Goal: Task Accomplishment & Management: Use online tool/utility

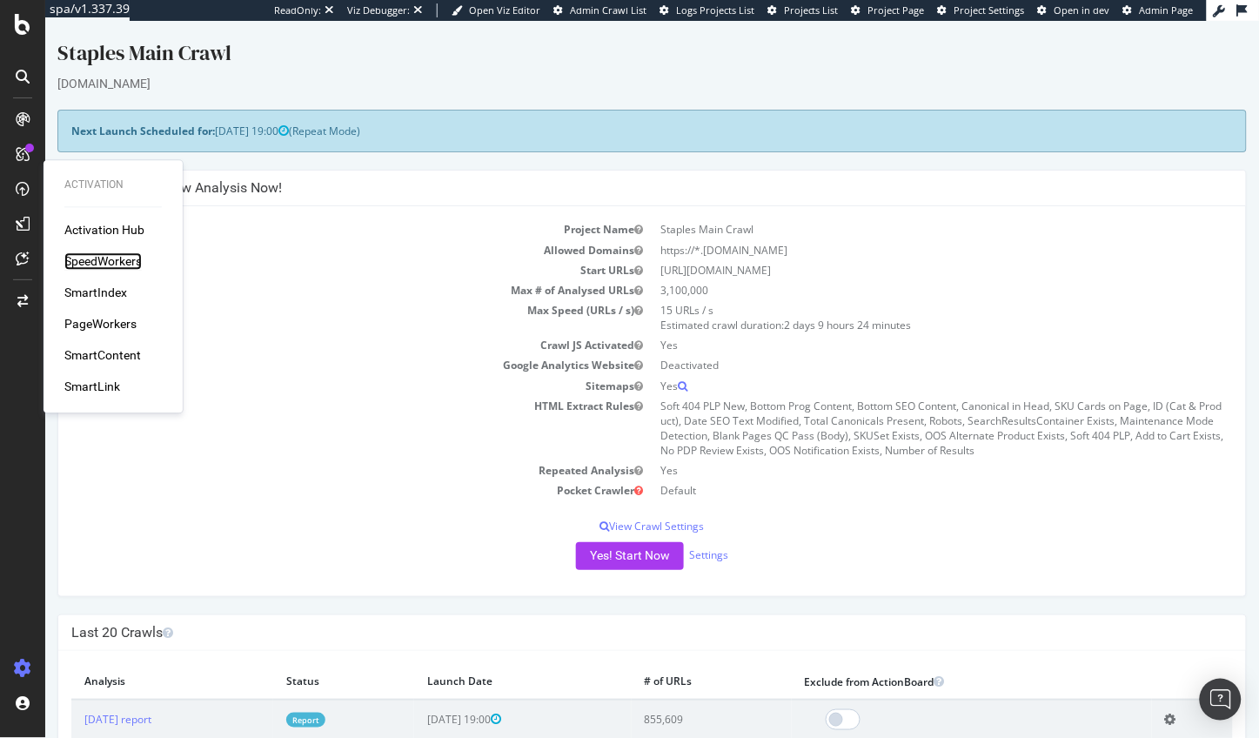
click at [120, 253] on div "SpeedWorkers" at bounding box center [102, 261] width 77 height 17
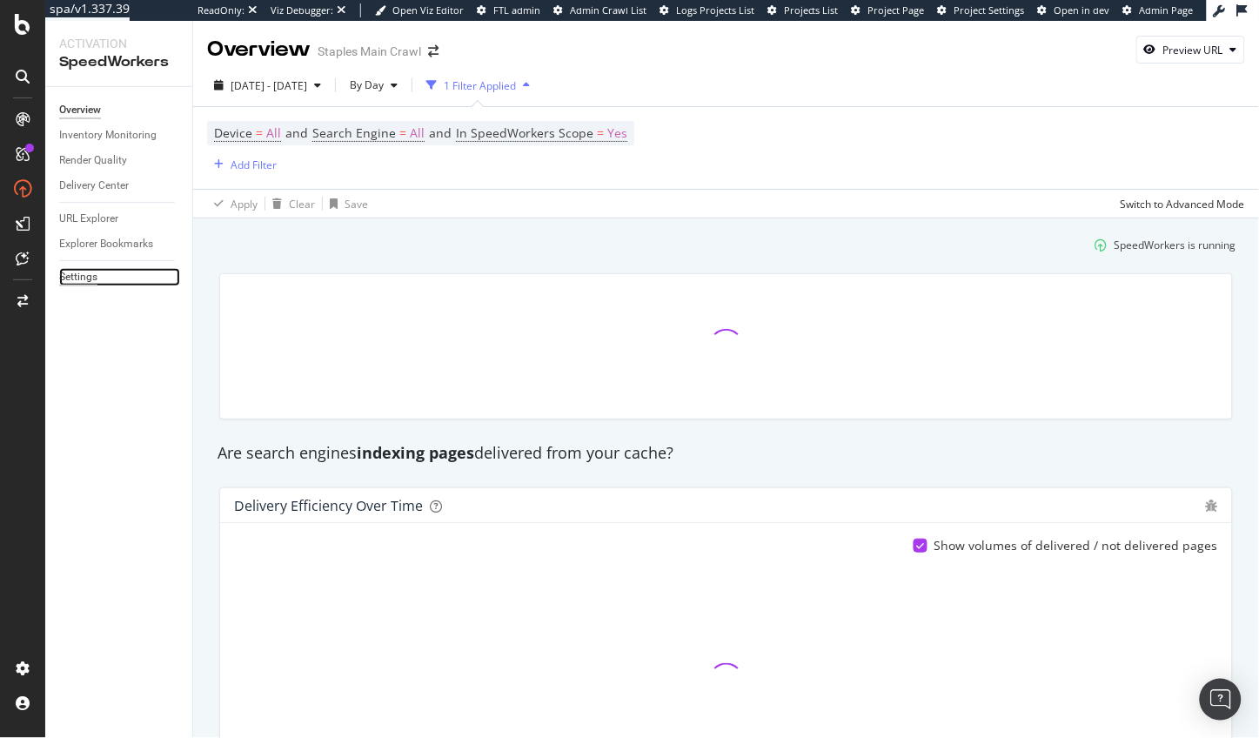
click at [89, 279] on div "Settings" at bounding box center [78, 277] width 38 height 18
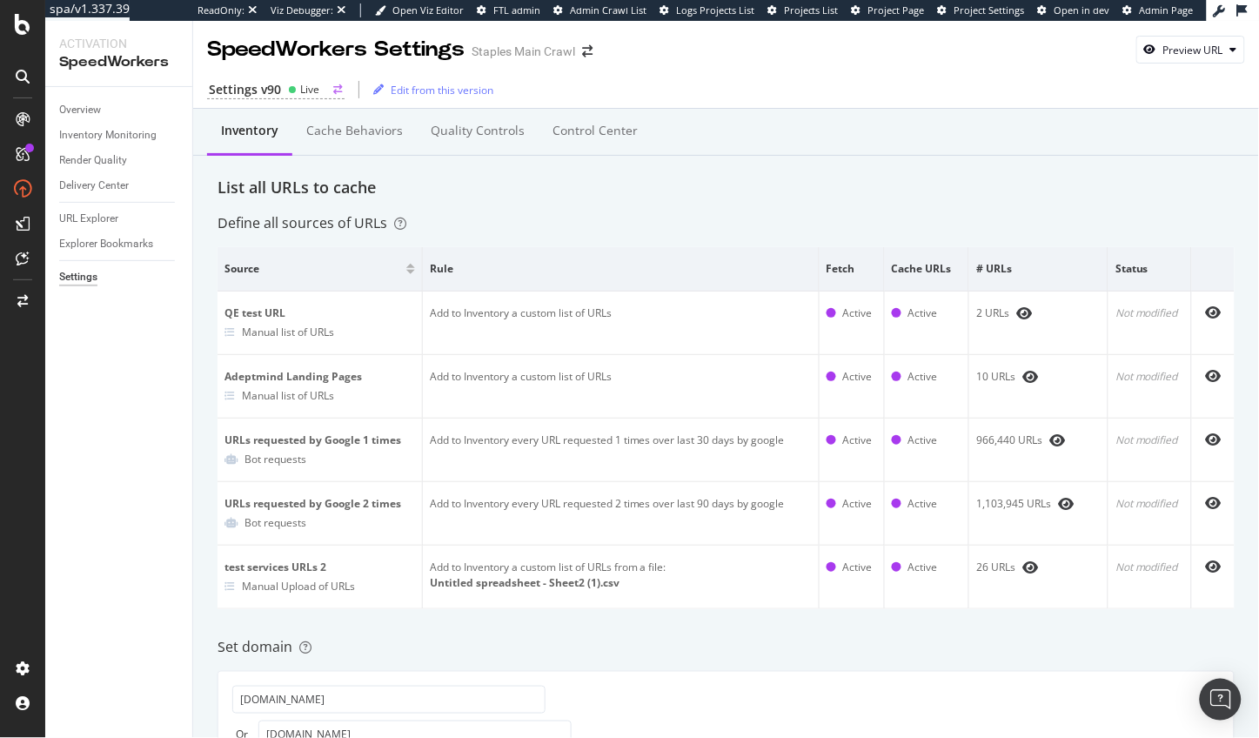
click at [284, 90] on div "Settings v90 Live" at bounding box center [275, 90] width 137 height 18
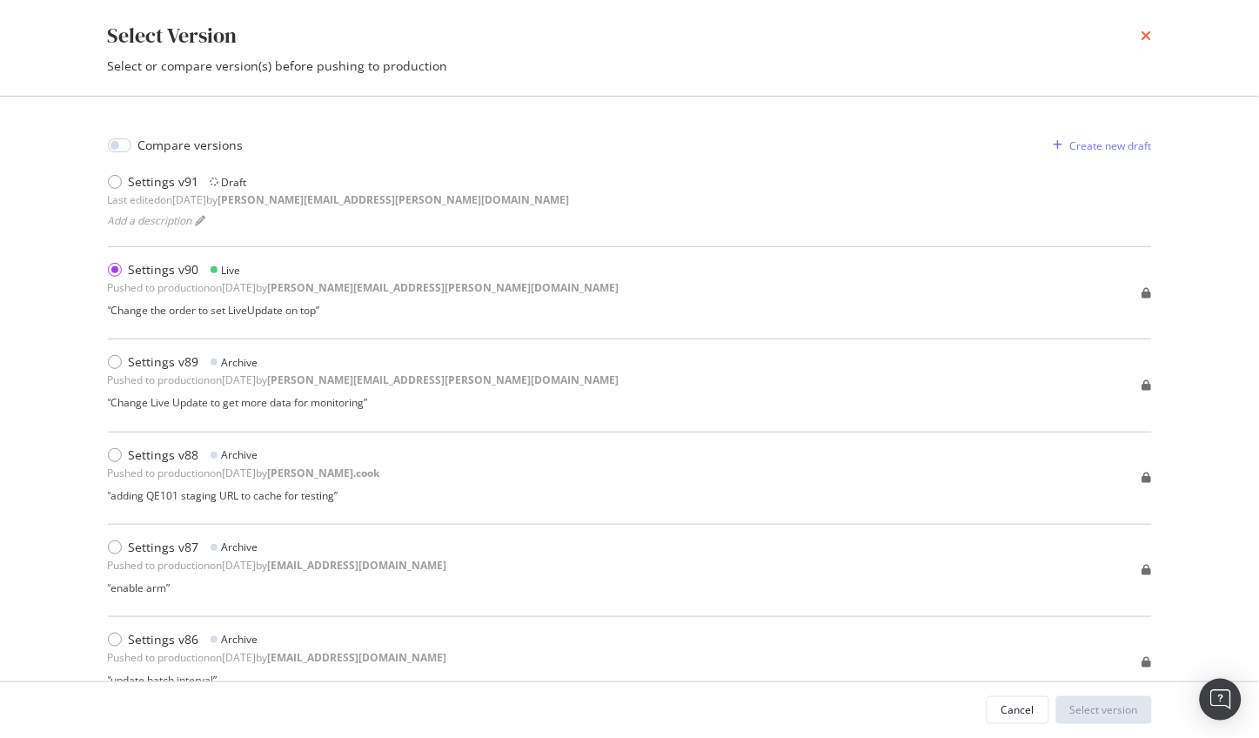
click at [1147, 33] on icon "times" at bounding box center [1147, 36] width 10 height 14
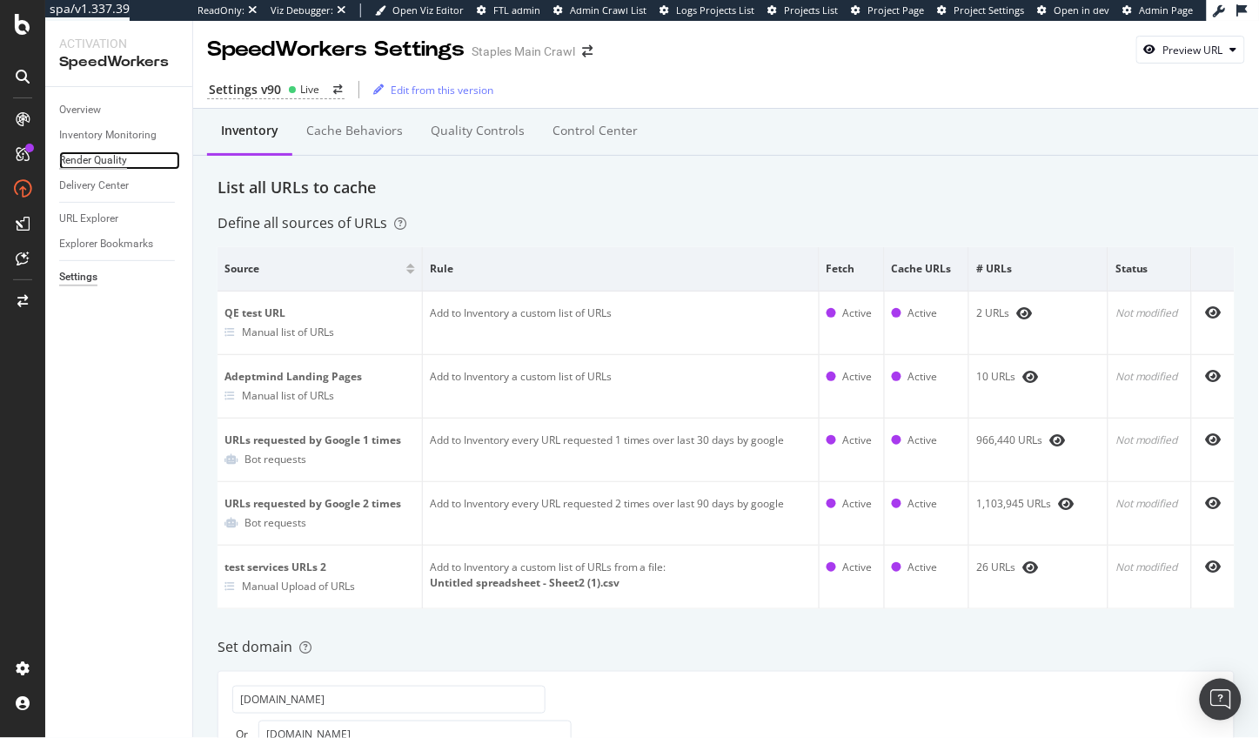
click at [109, 166] on div "Render Quality" at bounding box center [93, 160] width 68 height 18
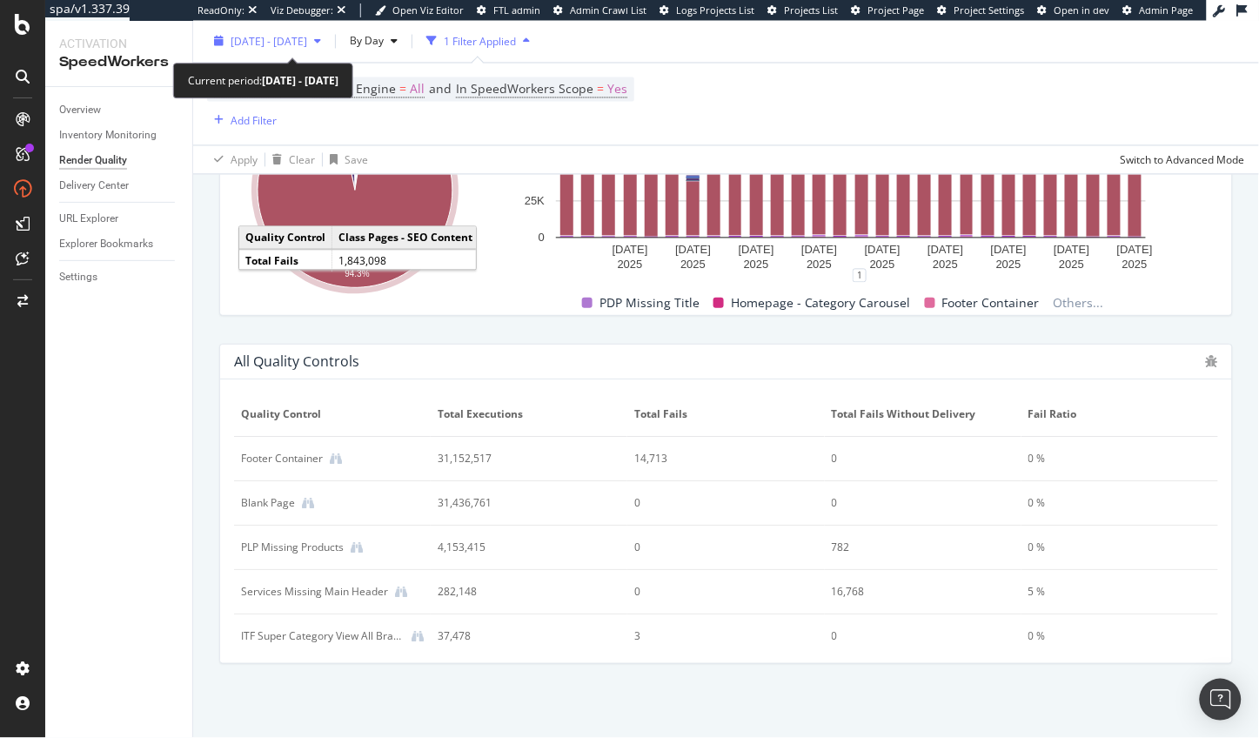
click at [300, 39] on span "[DATE] - [DATE]" at bounding box center [269, 41] width 77 height 15
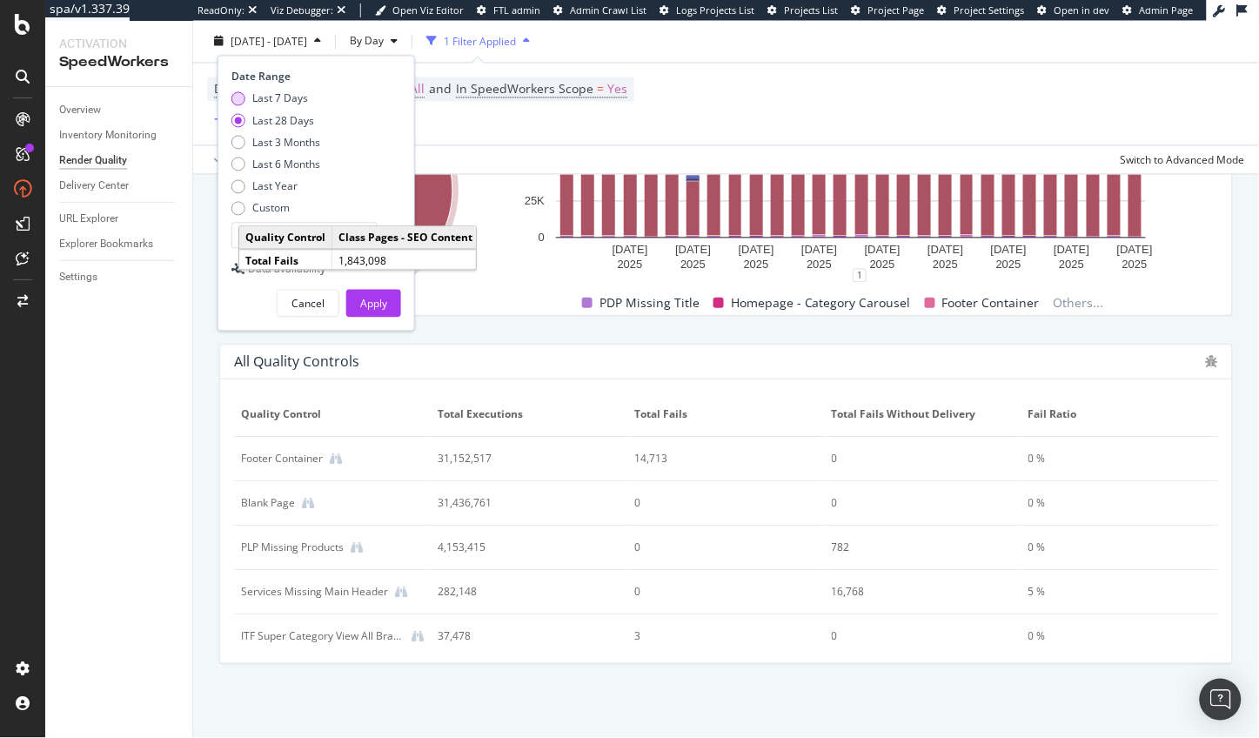
click at [296, 98] on div "Last 7 Days" at bounding box center [280, 98] width 56 height 15
type input "[DATE]"
click at [371, 299] on div "Apply" at bounding box center [373, 304] width 27 height 15
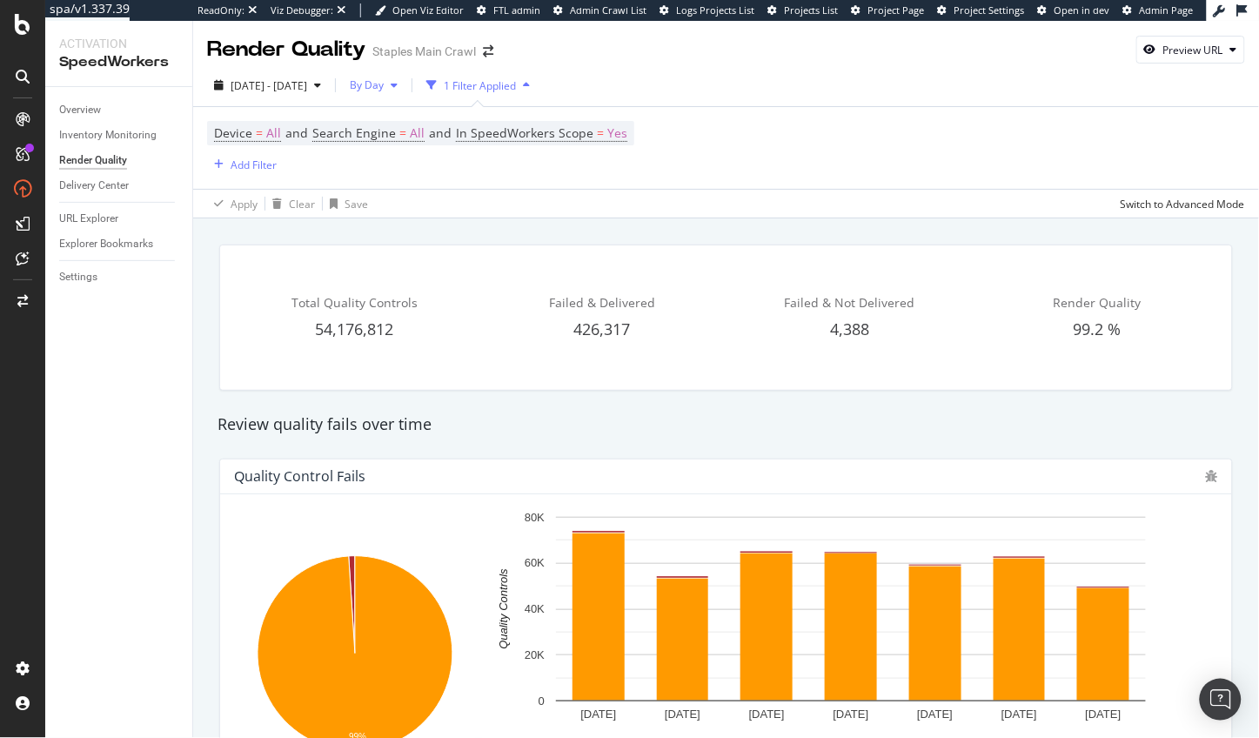
click at [405, 88] on div "button" at bounding box center [394, 85] width 21 height 10
click at [434, 116] on span "By Hour" at bounding box center [415, 120] width 46 height 16
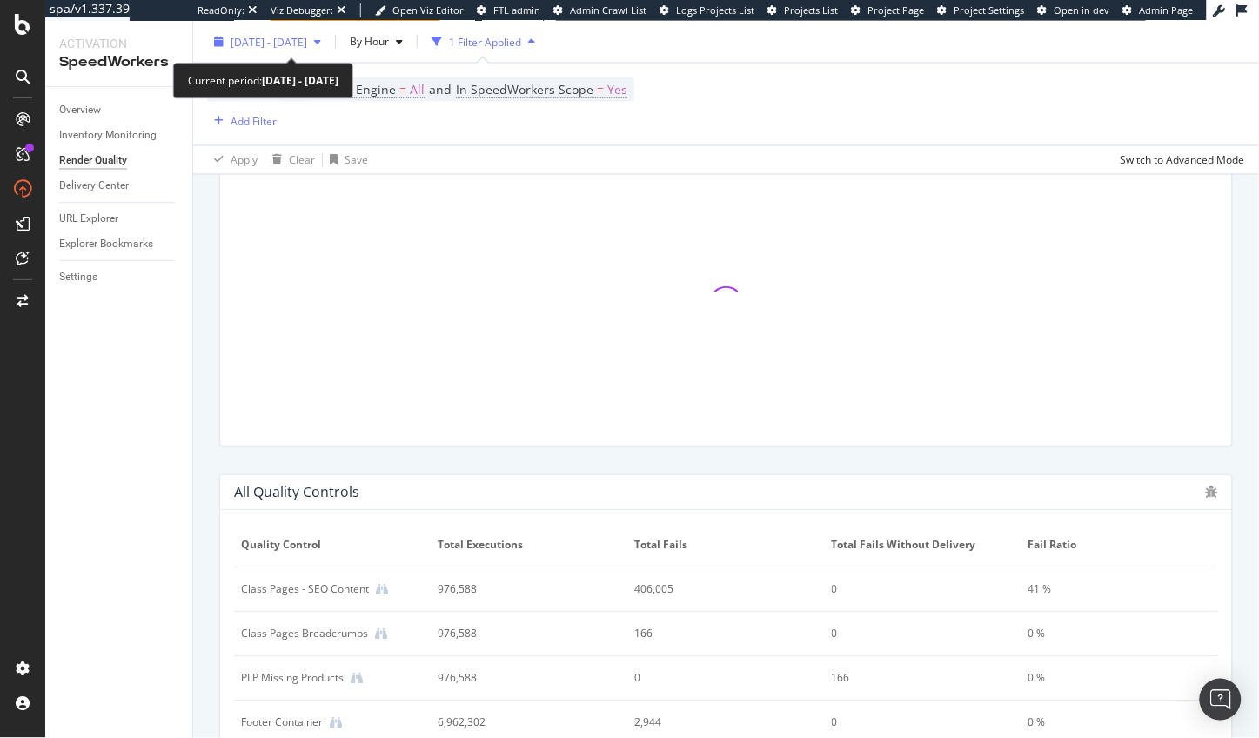
click at [307, 35] on span "[DATE] - [DATE]" at bounding box center [269, 41] width 77 height 15
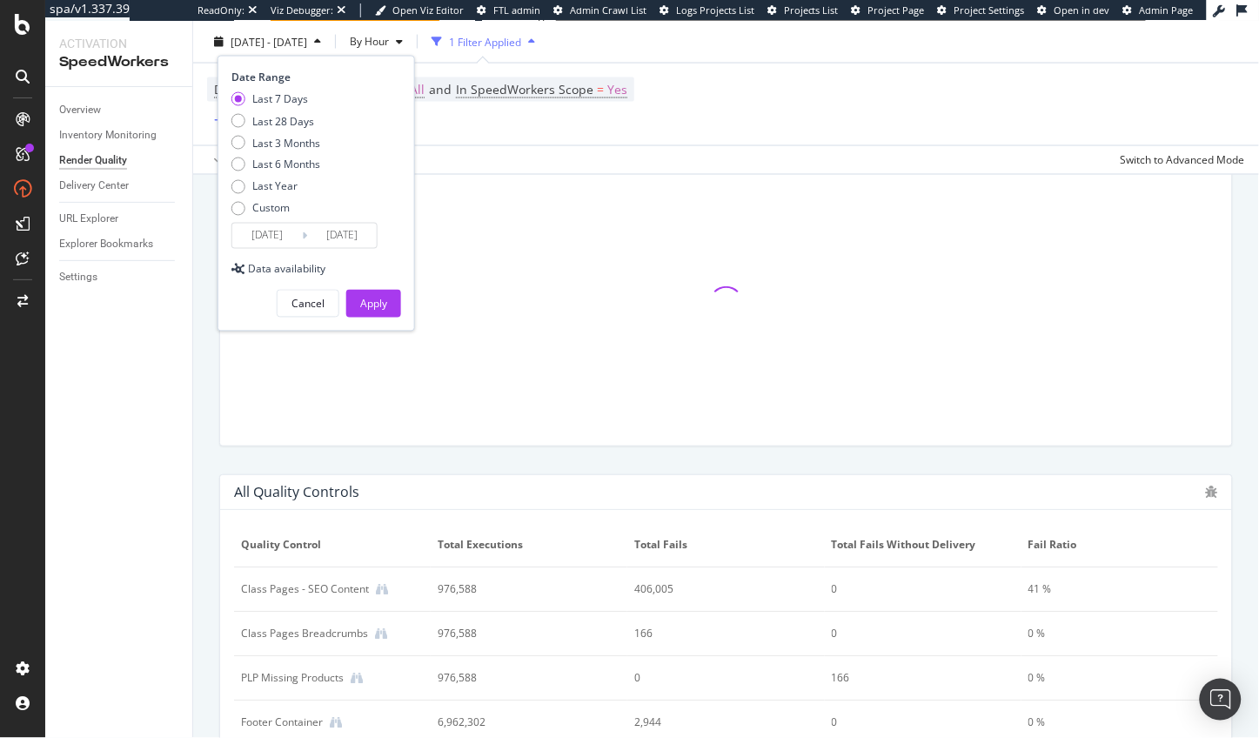
click at [277, 242] on input "[DATE]" at bounding box center [267, 236] width 70 height 24
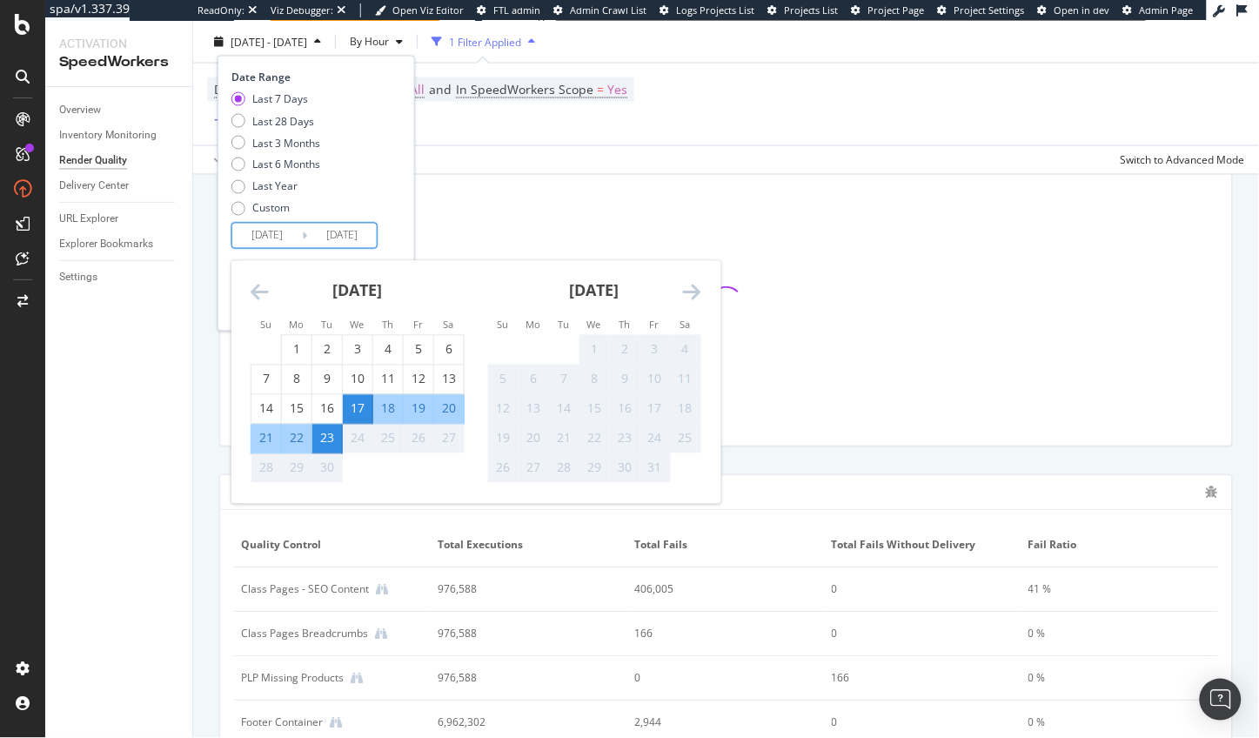
click at [298, 439] on div "22" at bounding box center [297, 438] width 30 height 17
type input "[DATE]"
click at [322, 439] on div "23" at bounding box center [327, 438] width 30 height 17
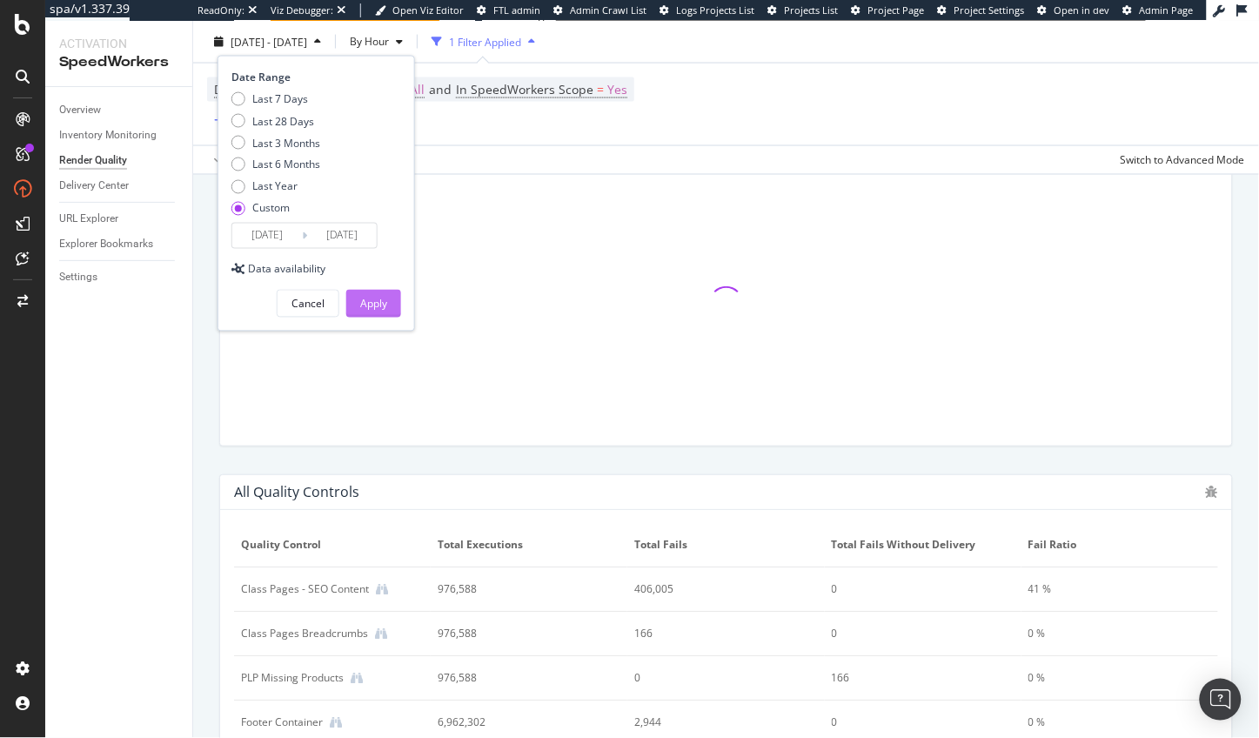
click at [373, 304] on div "Apply" at bounding box center [373, 304] width 27 height 15
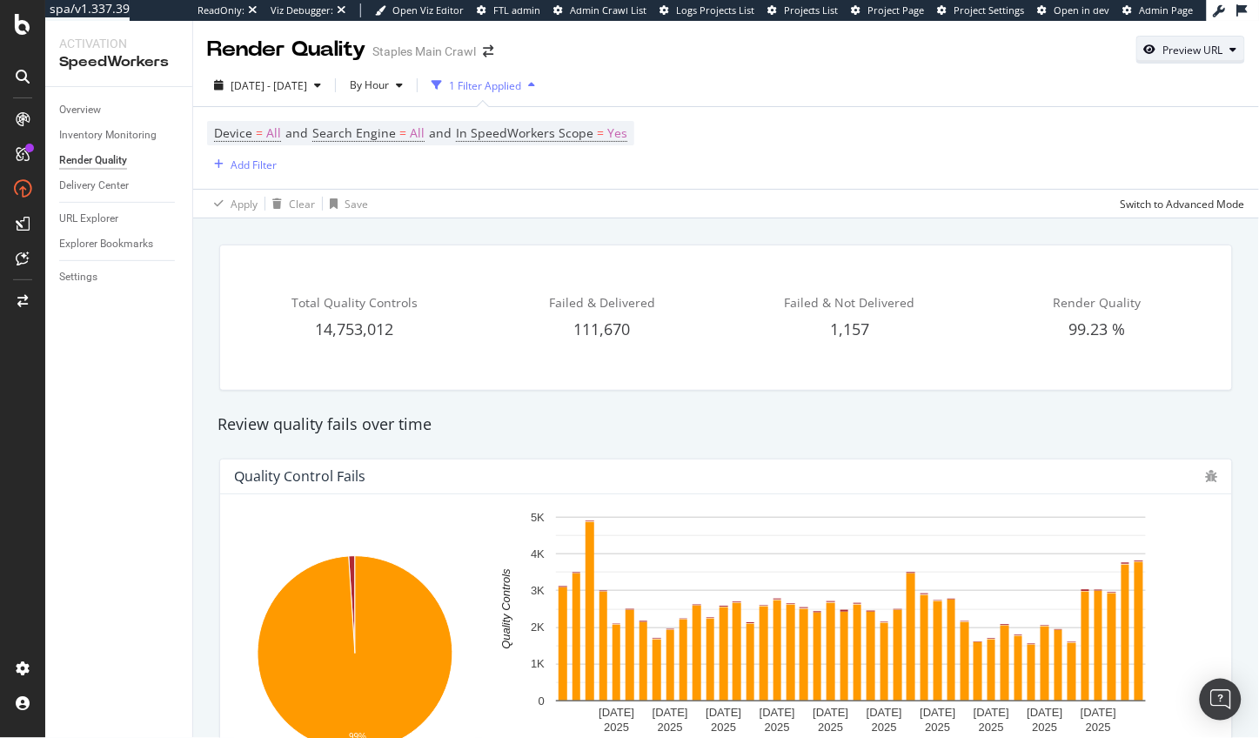
click at [1157, 49] on div "button" at bounding box center [1150, 49] width 26 height 10
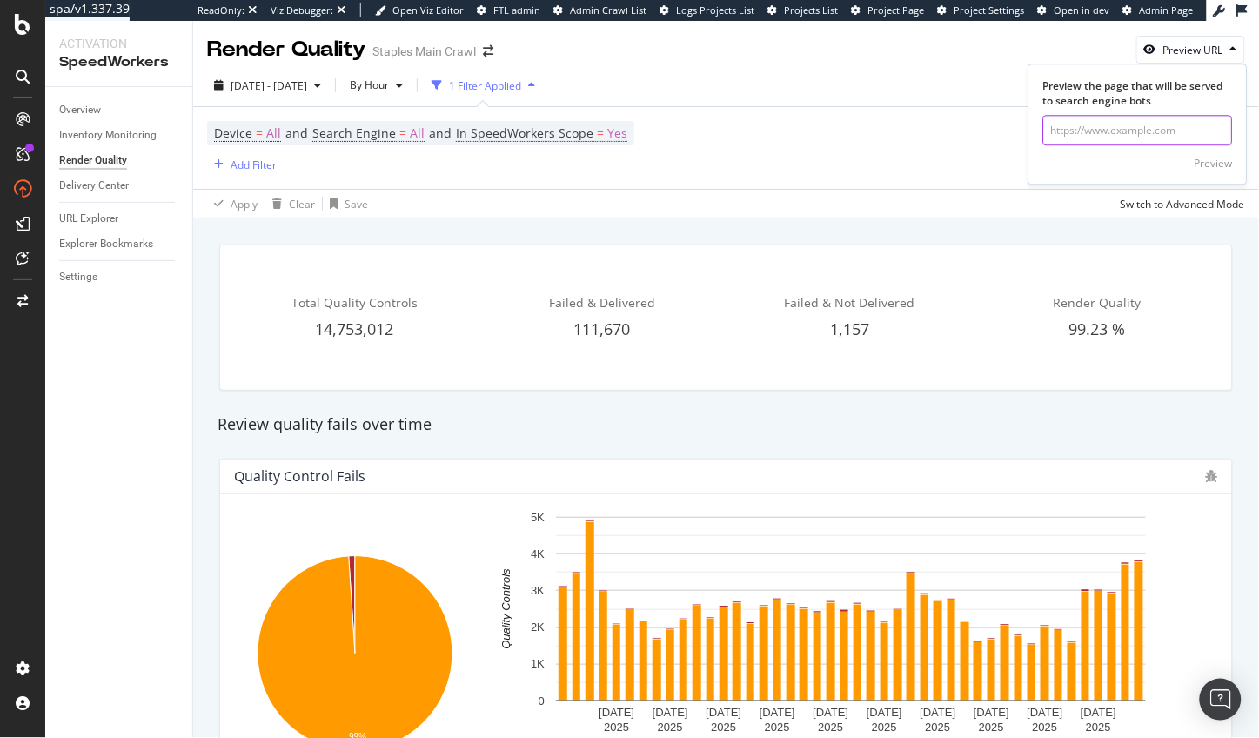
click at [1140, 126] on input "url" at bounding box center [1138, 131] width 190 height 30
paste input "[URL][DOMAIN_NAME]"
type input "[URL][DOMAIN_NAME]"
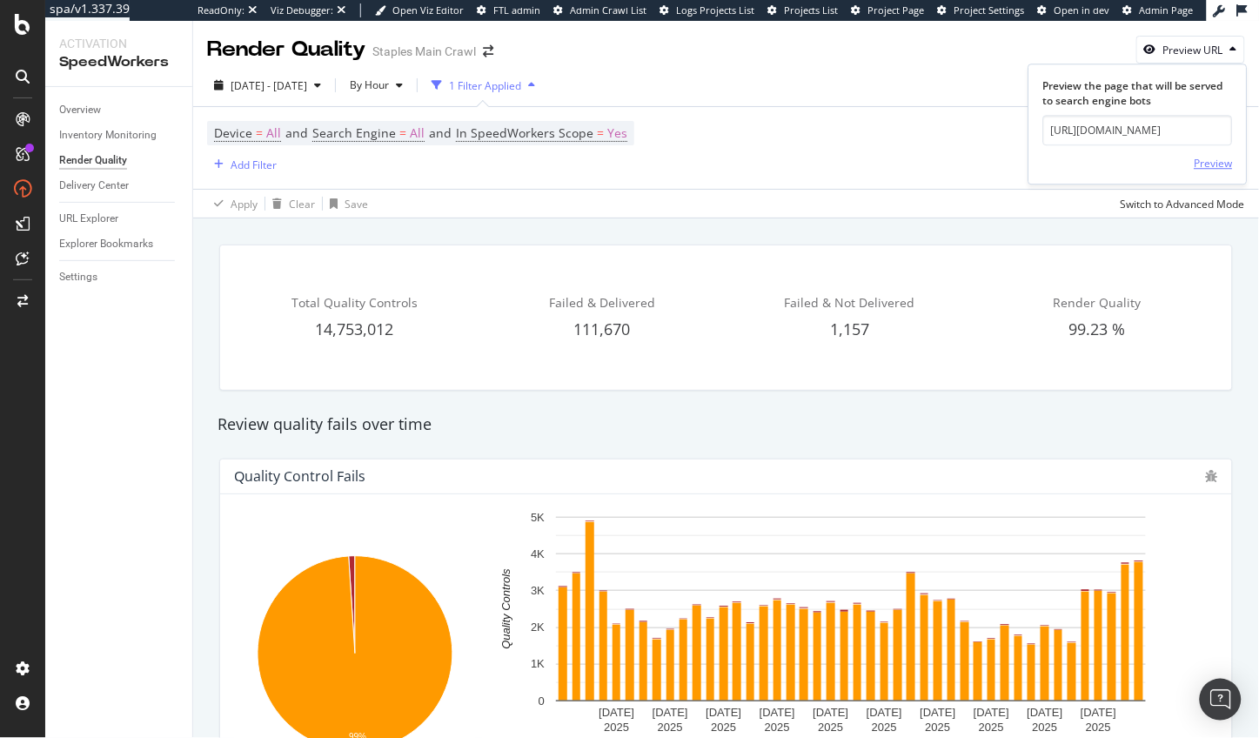
click at [1225, 163] on div "Preview" at bounding box center [1214, 163] width 38 height 15
click at [89, 278] on div "Settings" at bounding box center [78, 277] width 38 height 18
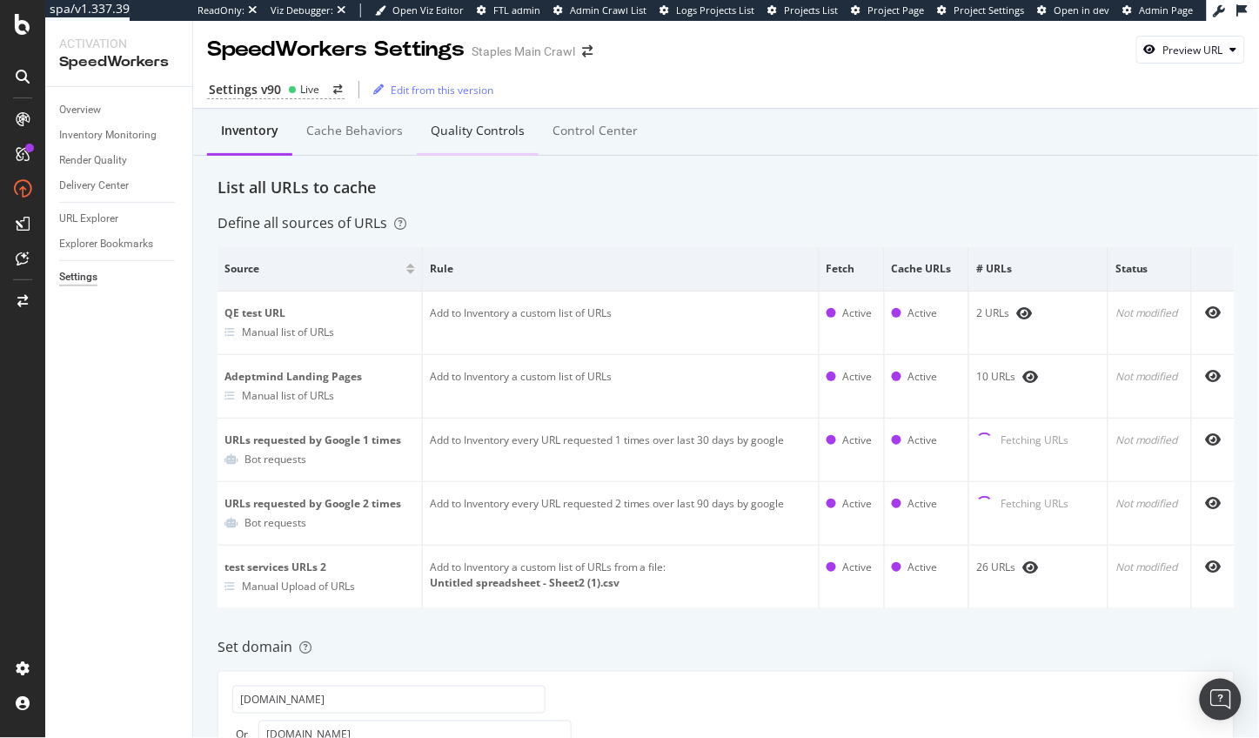
click at [510, 140] on div "Quality Controls" at bounding box center [478, 132] width 122 height 48
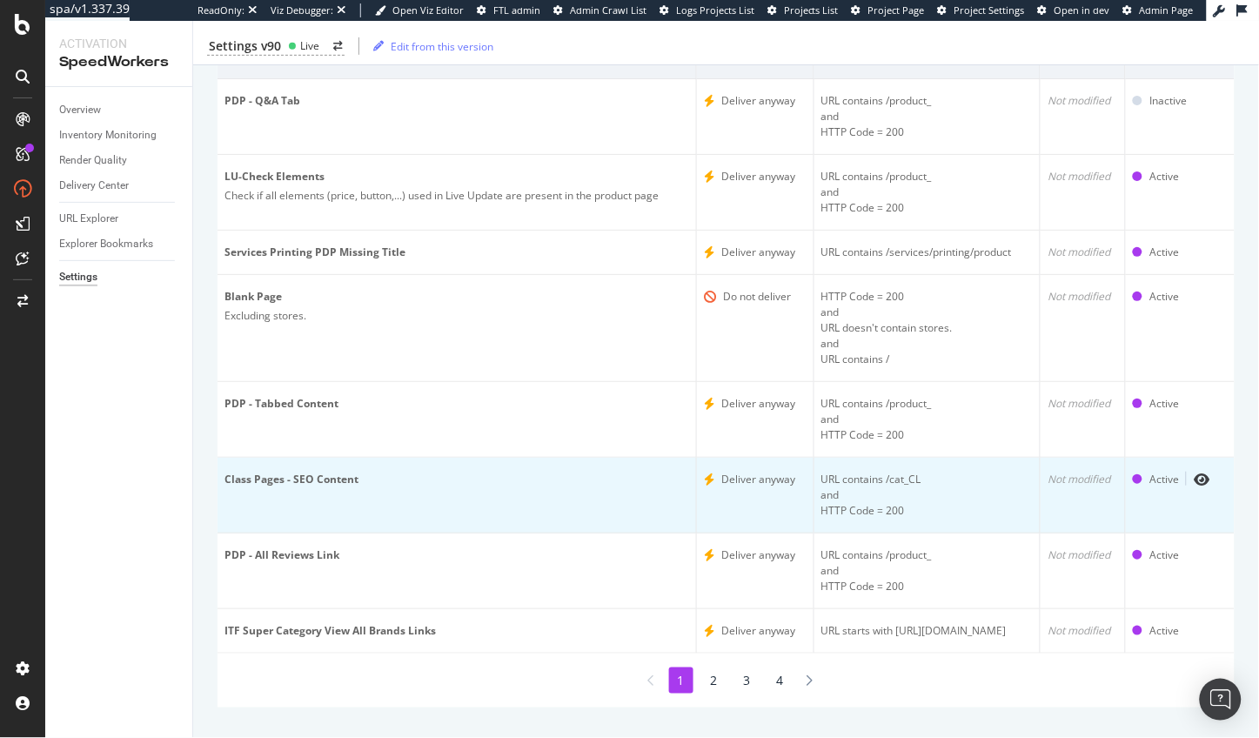
scroll to position [218, 0]
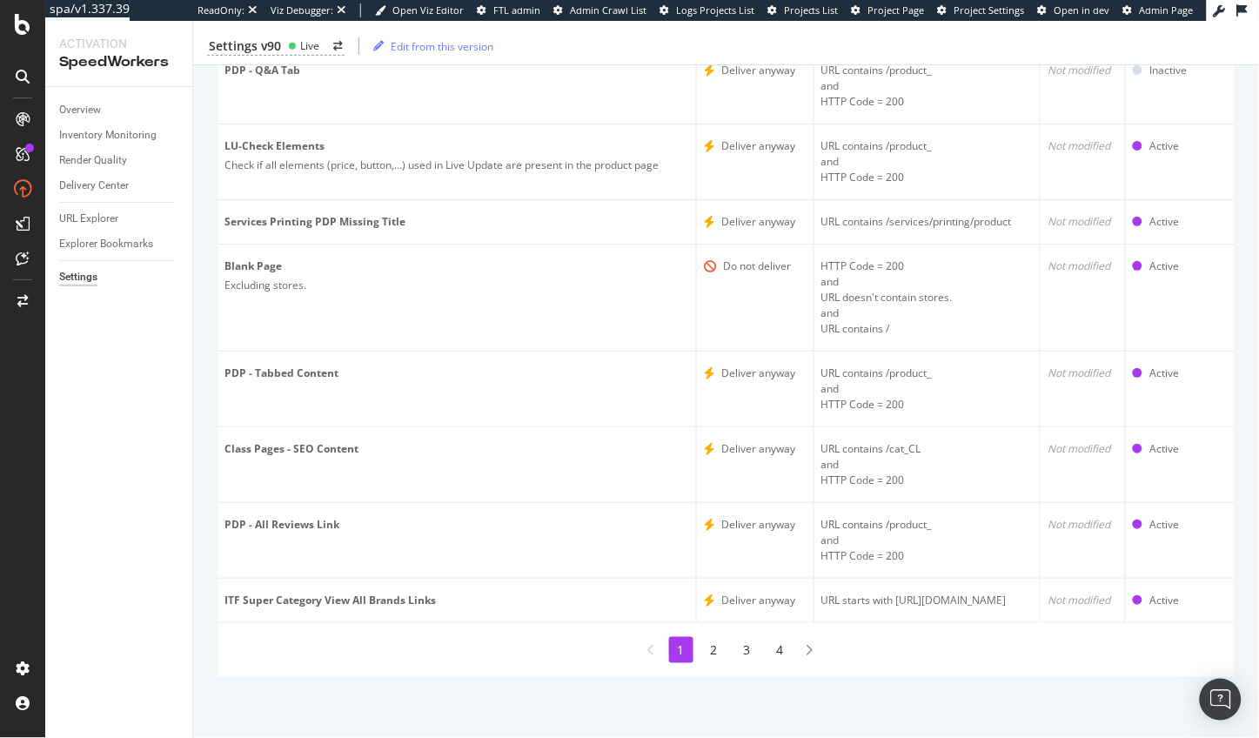
click at [760, 648] on li "3" at bounding box center [747, 650] width 24 height 26
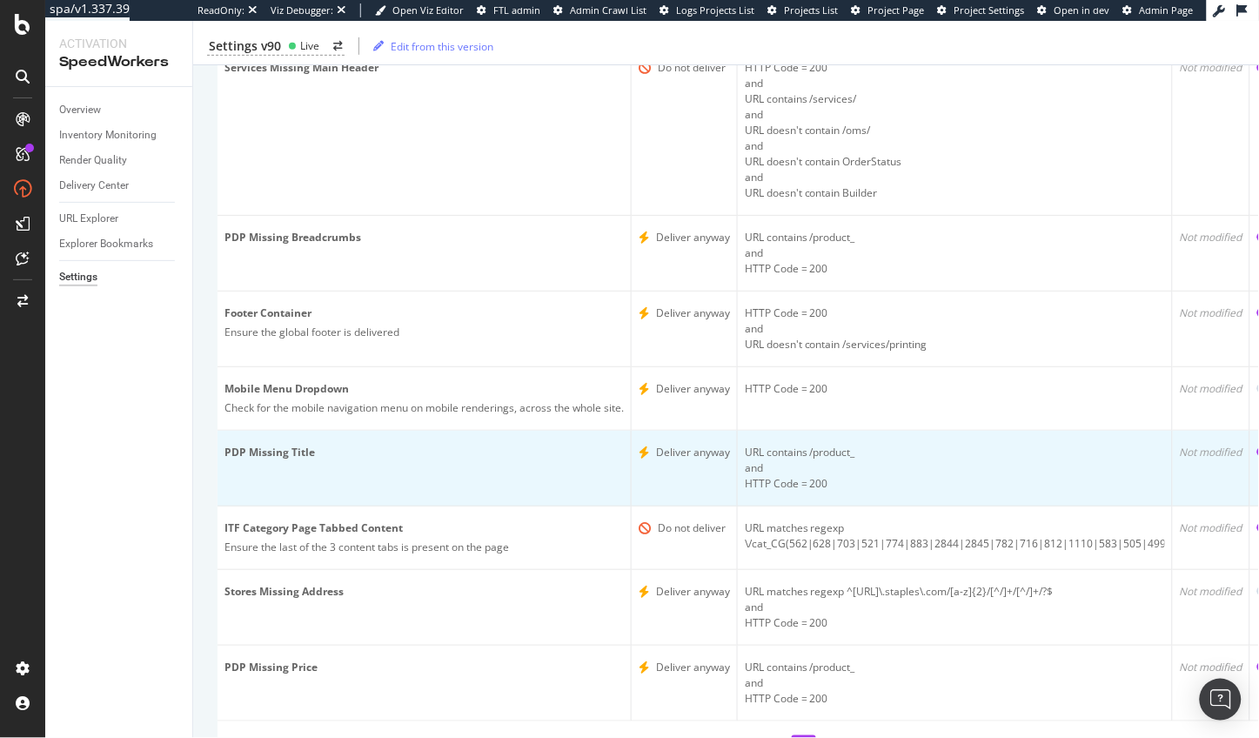
scroll to position [316, 0]
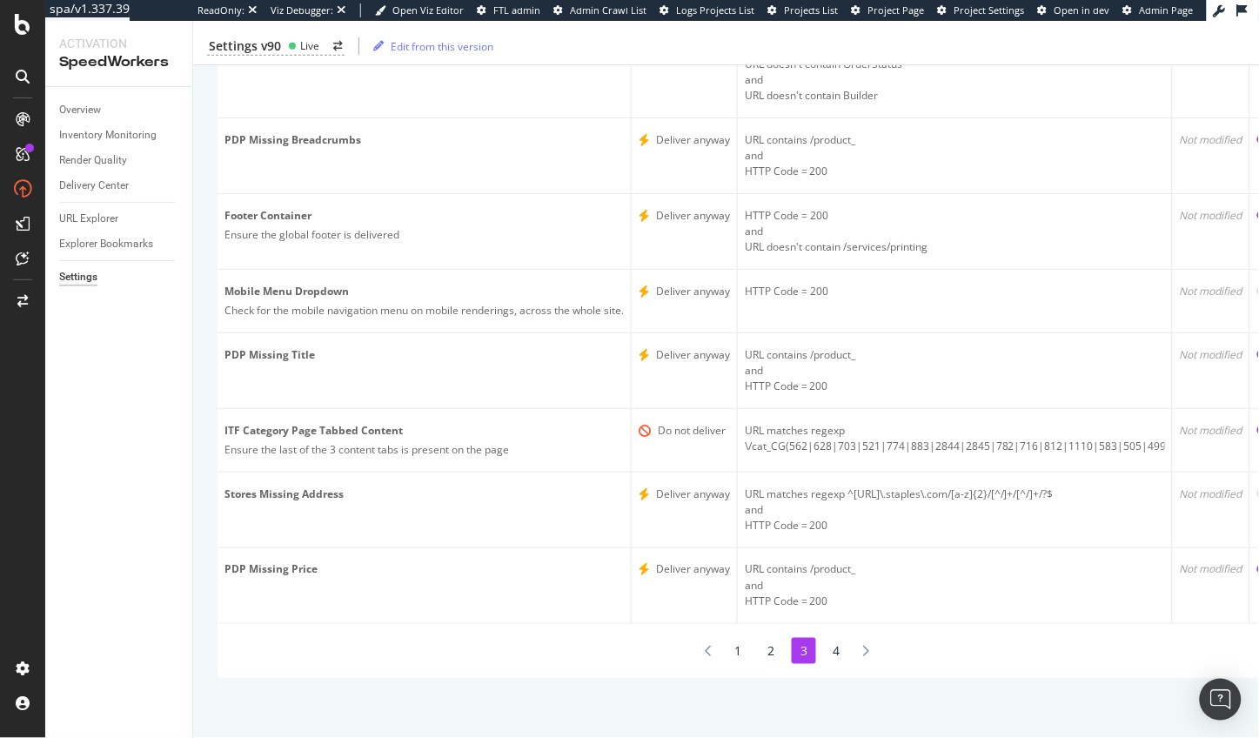
click at [837, 648] on li "4" at bounding box center [837, 651] width 24 height 26
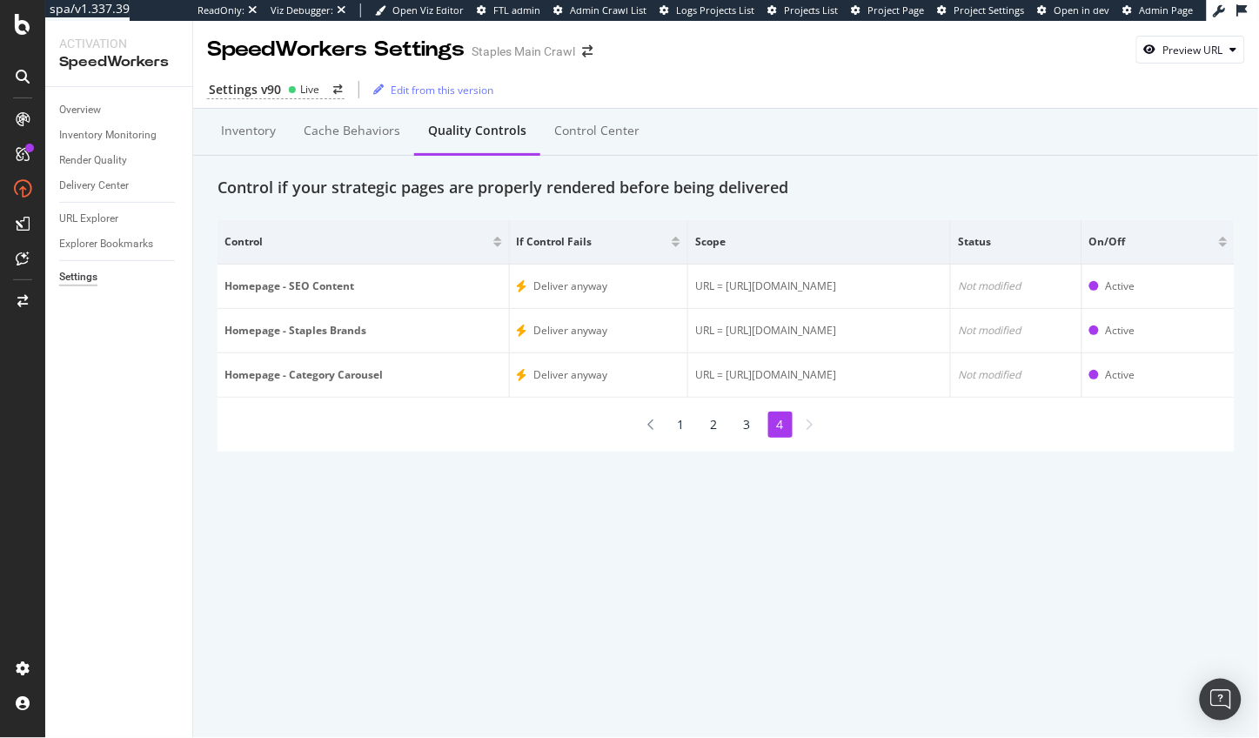
scroll to position [0, 0]
click at [713, 430] on li "2" at bounding box center [714, 425] width 24 height 26
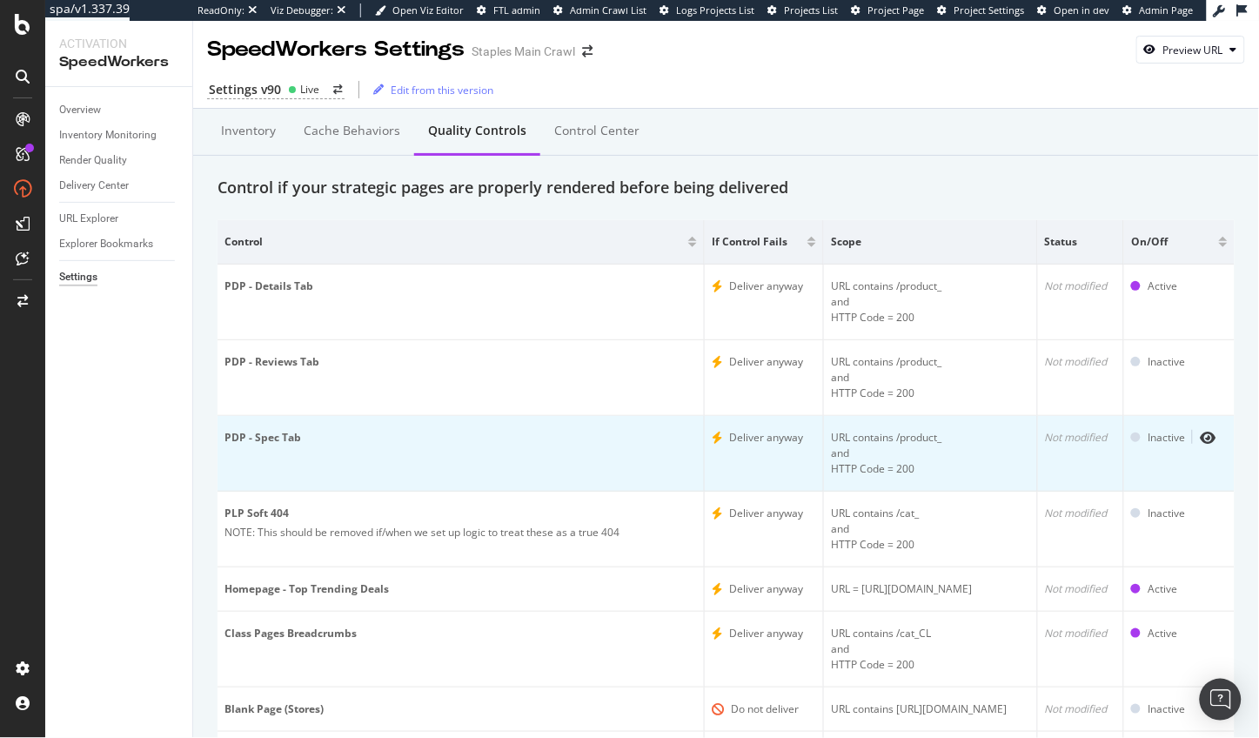
scroll to position [187, 0]
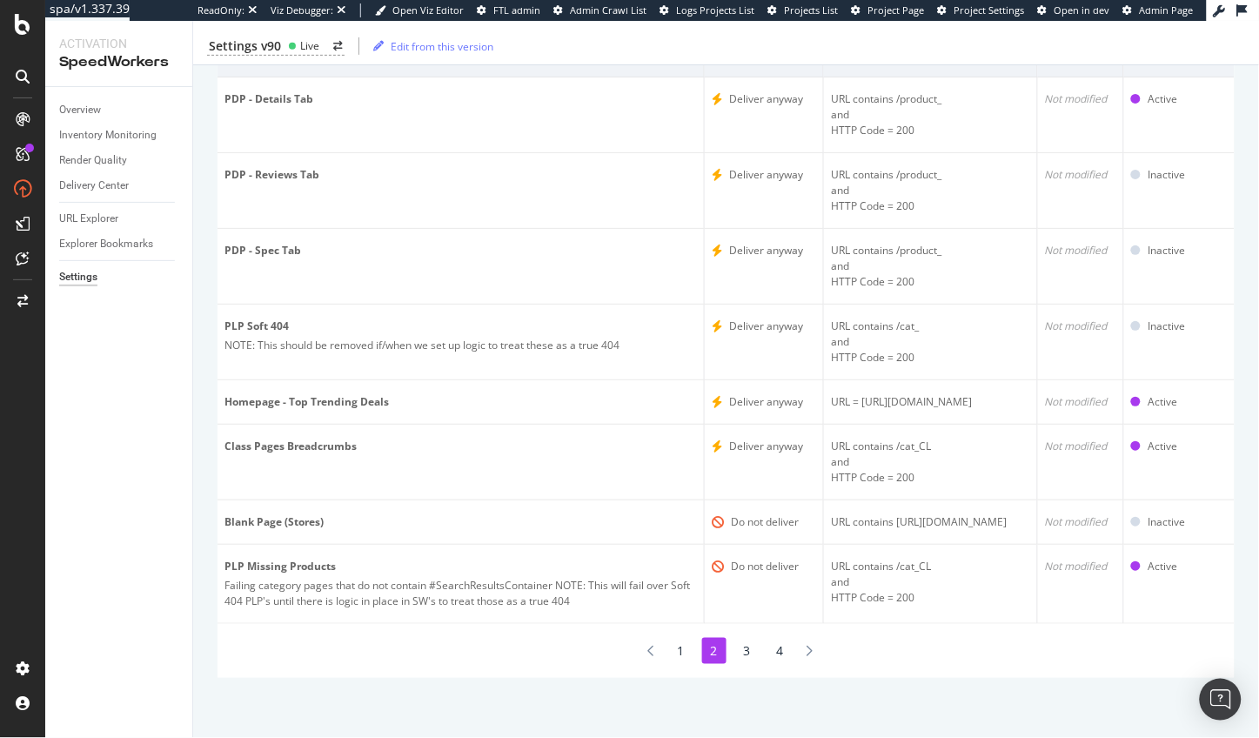
click at [683, 654] on li "1" at bounding box center [681, 651] width 24 height 26
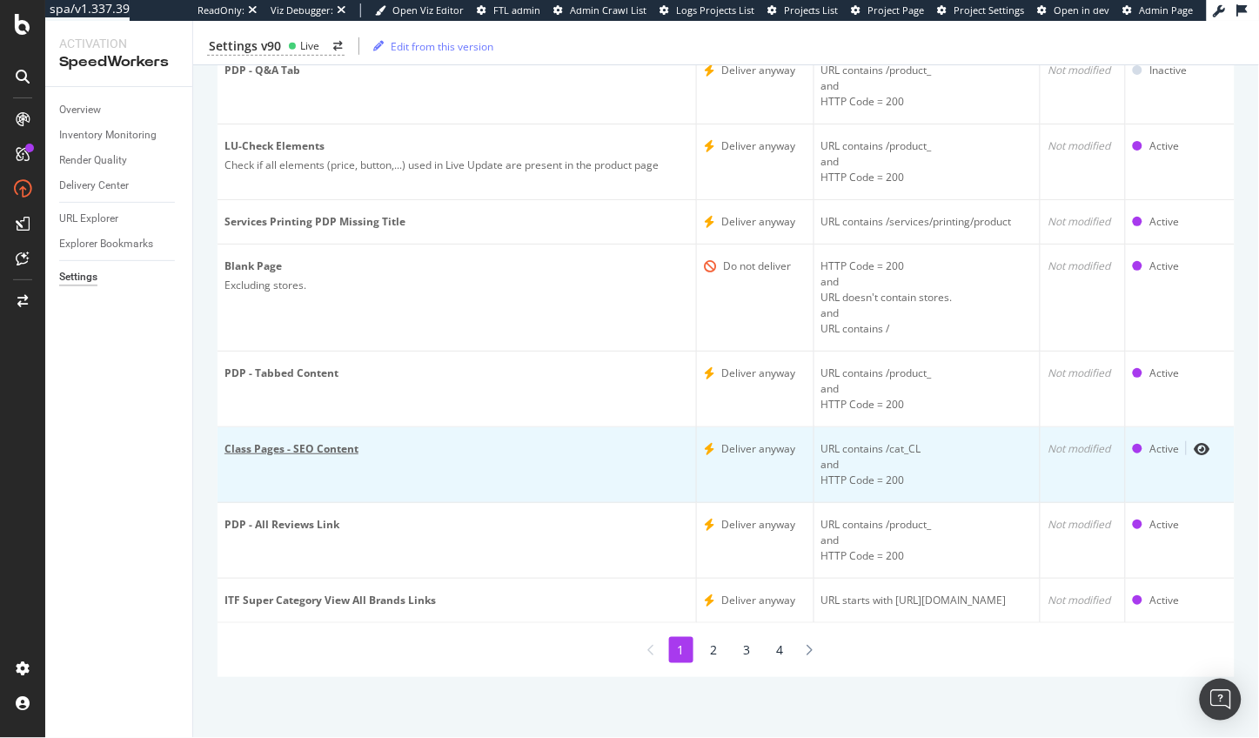
scroll to position [218, 0]
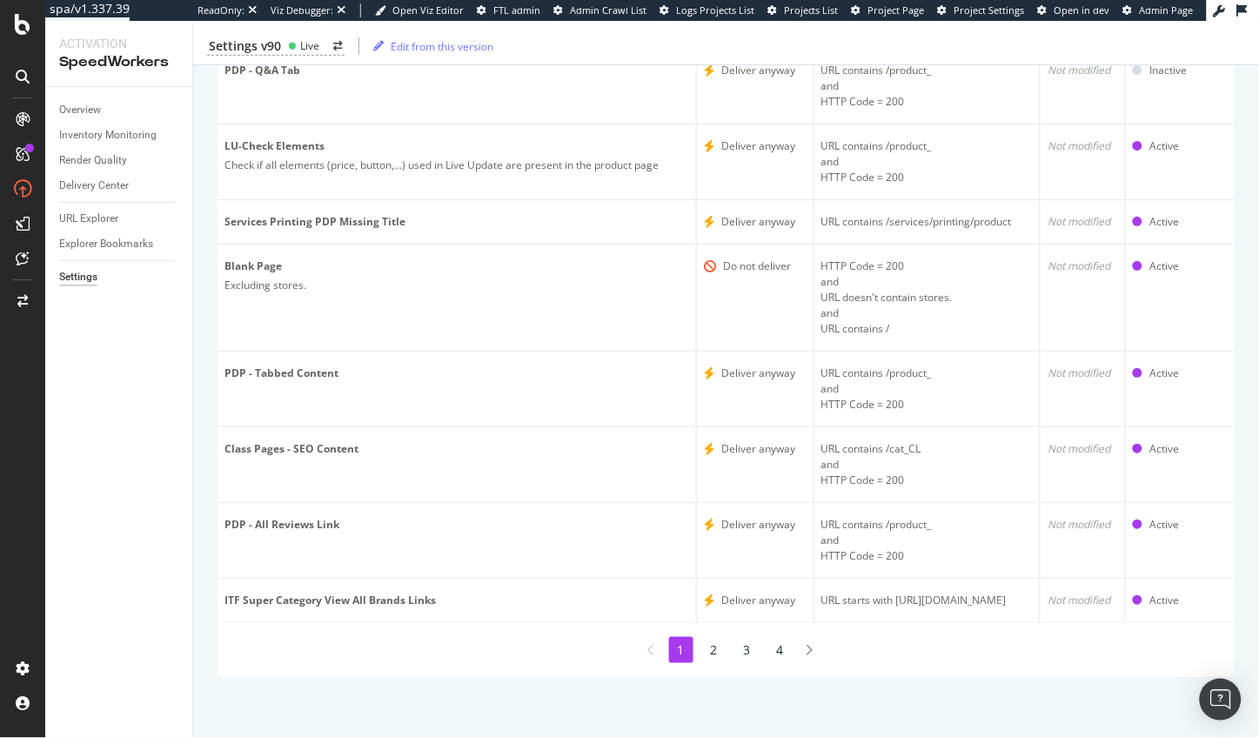
click at [727, 653] on li "2" at bounding box center [714, 650] width 24 height 26
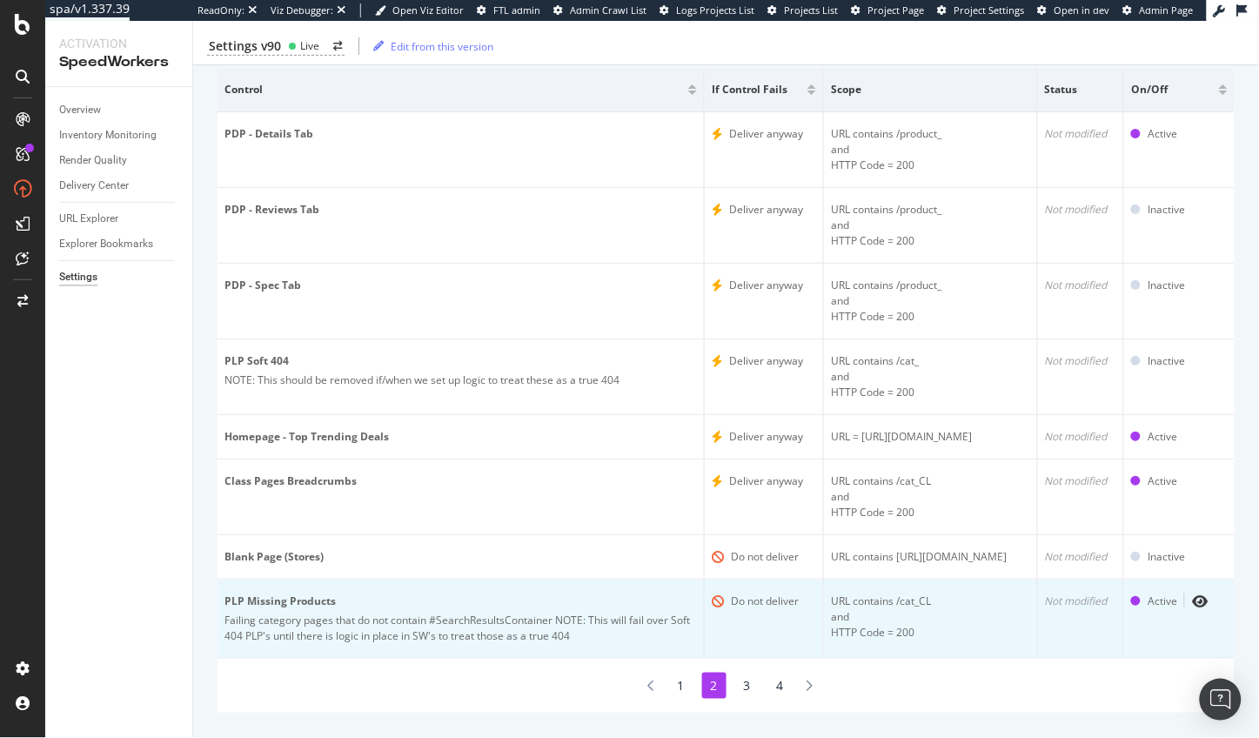
scroll to position [142, 0]
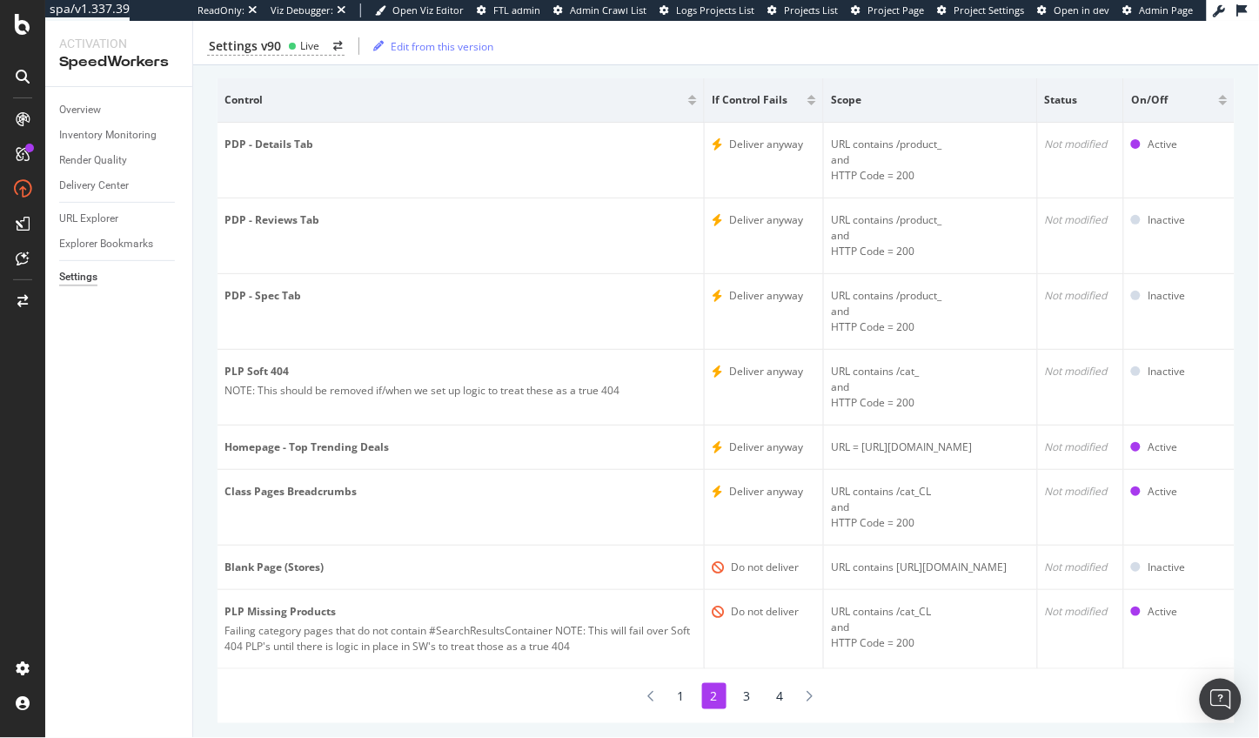
click at [751, 698] on li "3" at bounding box center [747, 696] width 24 height 26
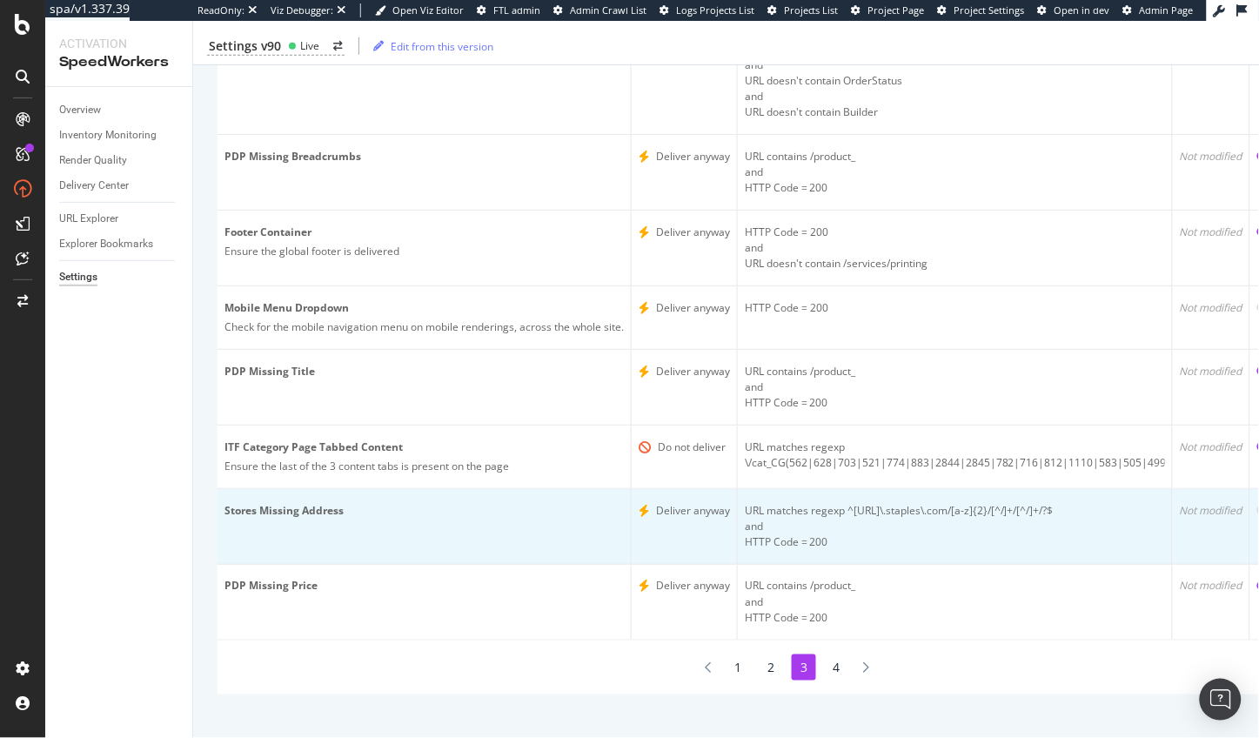
scroll to position [313, 0]
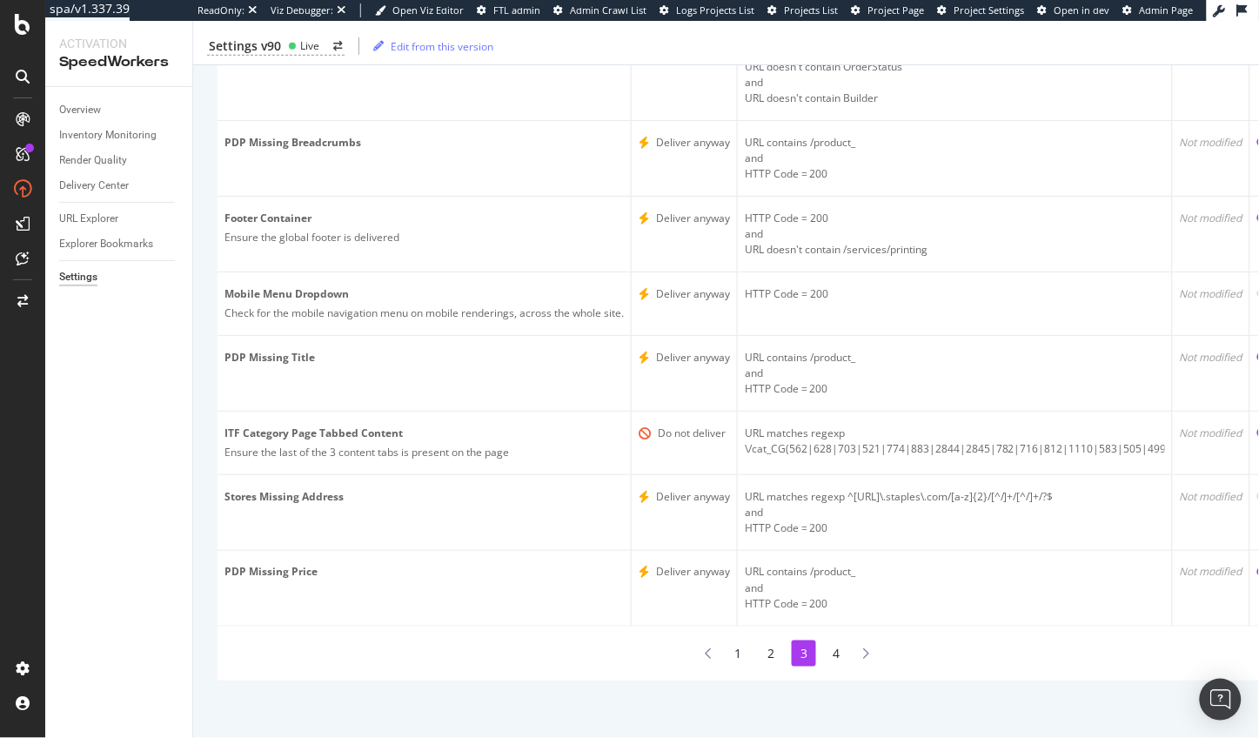
click at [841, 652] on li "4" at bounding box center [837, 653] width 24 height 26
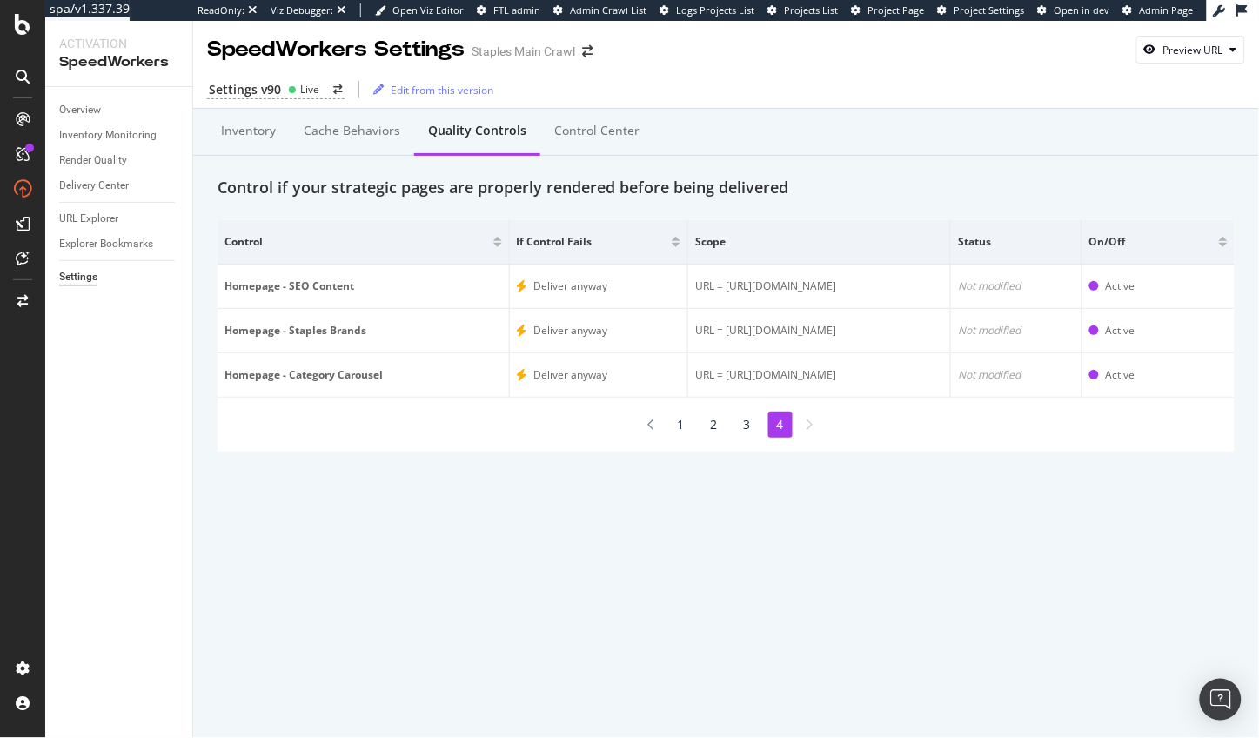
scroll to position [0, 0]
click at [754, 419] on li "3" at bounding box center [747, 425] width 24 height 26
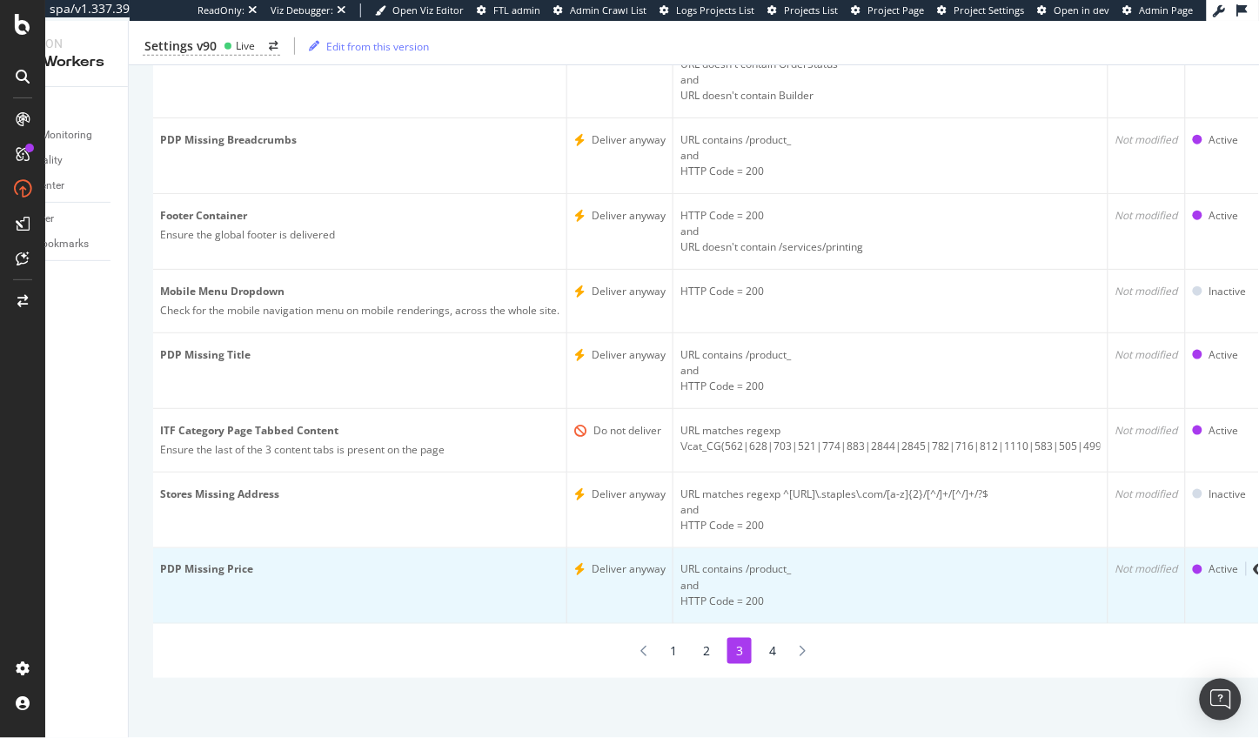
scroll to position [0, 117]
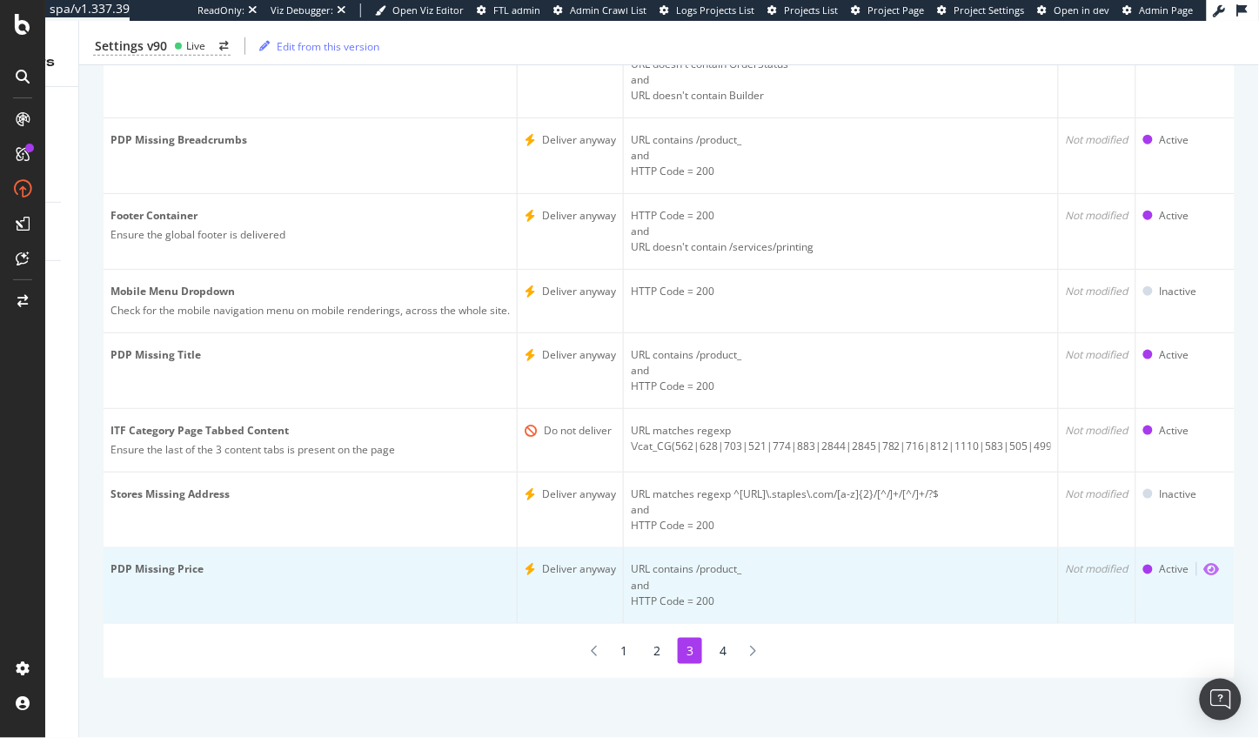
click at [1209, 571] on icon "eye" at bounding box center [1212, 570] width 16 height 14
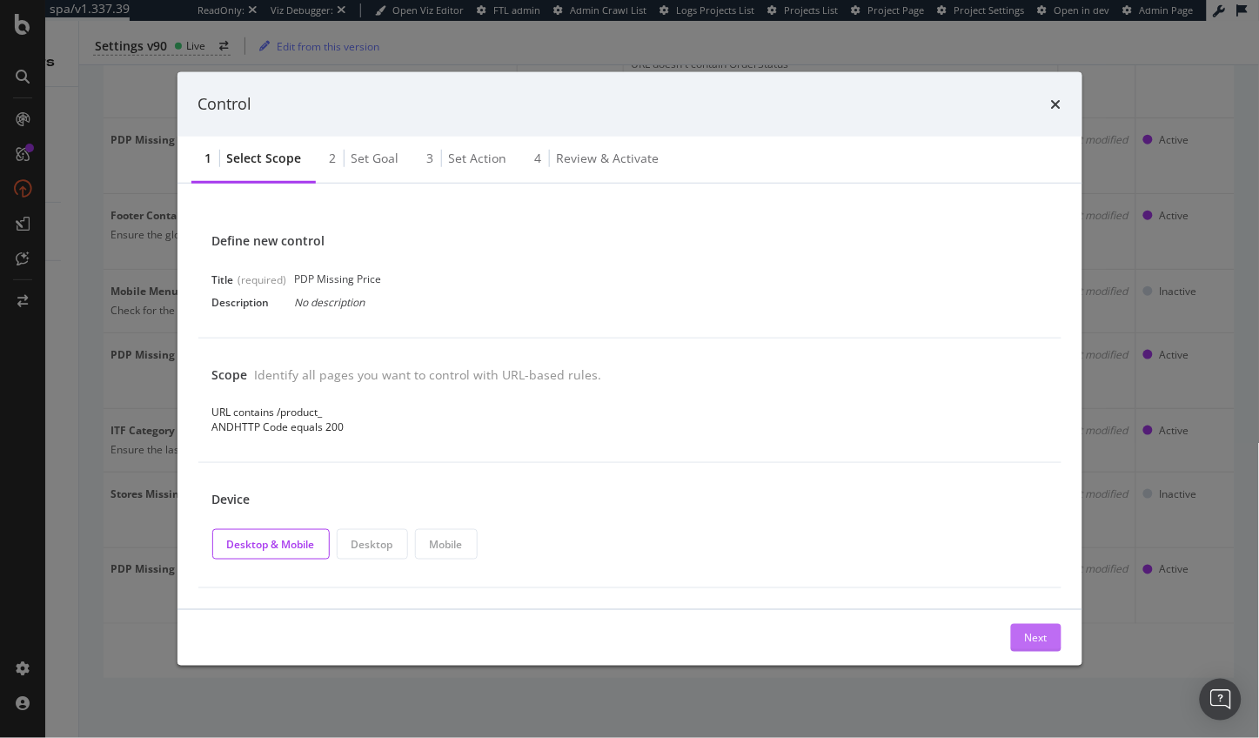
click at [1042, 632] on div "Next" at bounding box center [1036, 638] width 23 height 15
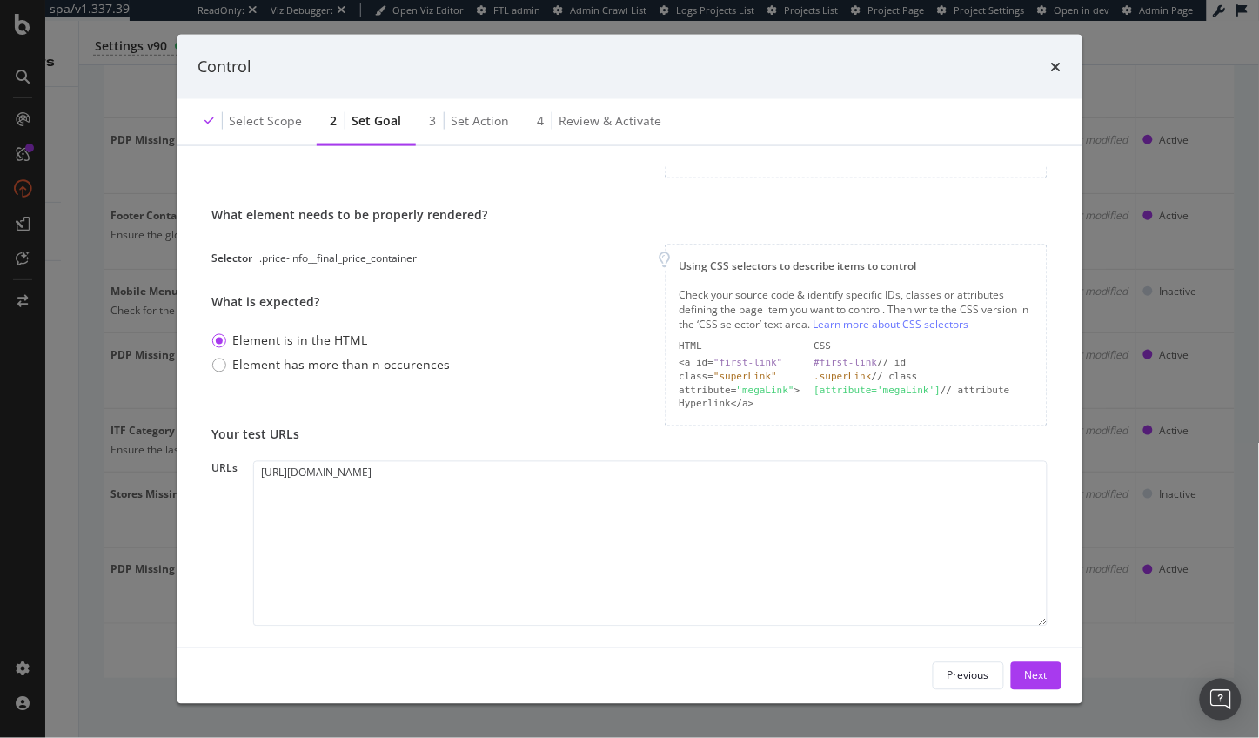
scroll to position [0, 0]
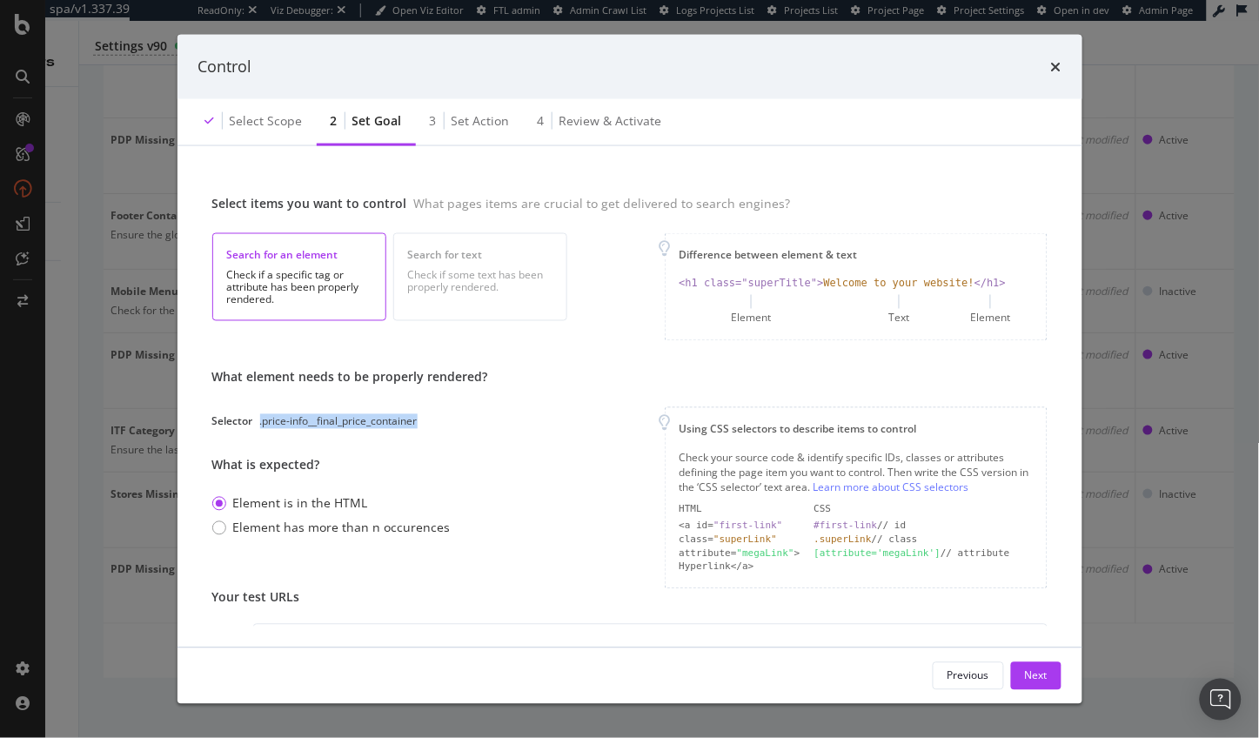
drag, startPoint x: 458, startPoint y: 425, endPoint x: 257, endPoint y: 425, distance: 201.0
click at [257, 425] on div "Selector .price-info__final_price_container" at bounding box center [350, 421] width 276 height 15
copy div ".price-info__final_price_container"
